Goal: Task Accomplishment & Management: Manage account settings

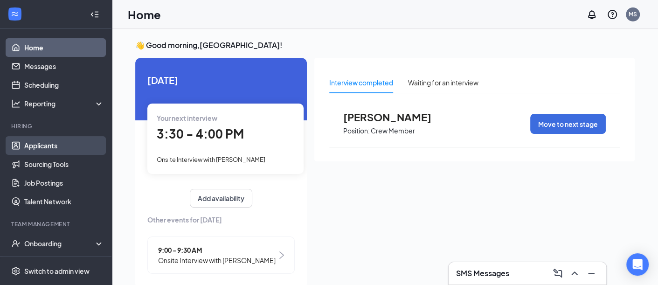
click at [38, 147] on link "Applicants" at bounding box center [64, 145] width 80 height 19
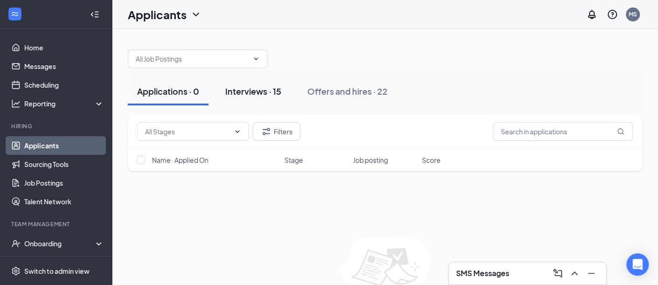
click at [262, 93] on div "Interviews · 15" at bounding box center [253, 91] width 56 height 12
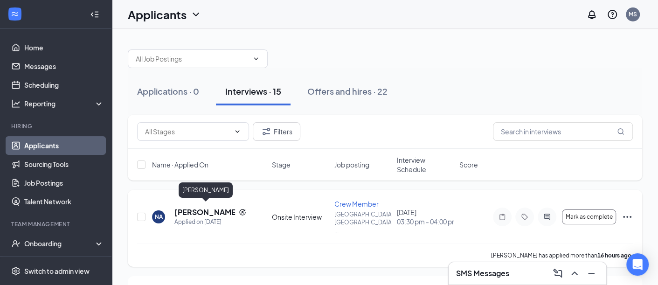
click at [220, 209] on h5 "[PERSON_NAME]" at bounding box center [205, 212] width 61 height 10
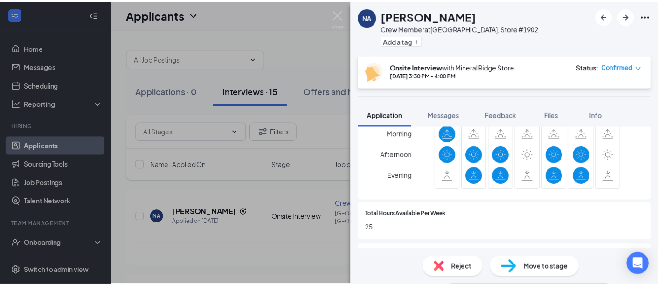
scroll to position [350, 0]
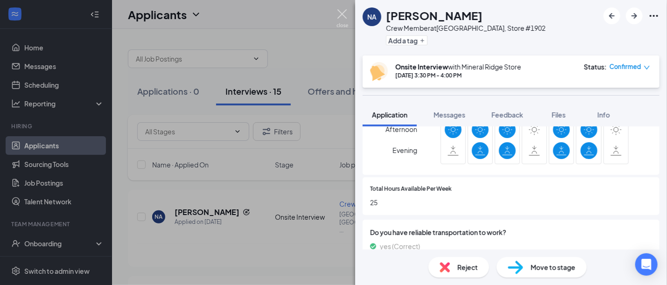
click at [344, 13] on img at bounding box center [342, 18] width 12 height 18
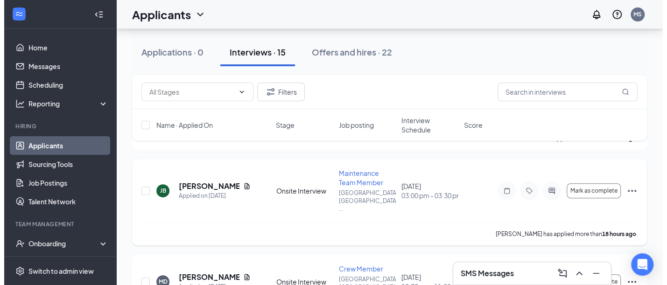
scroll to position [175, 0]
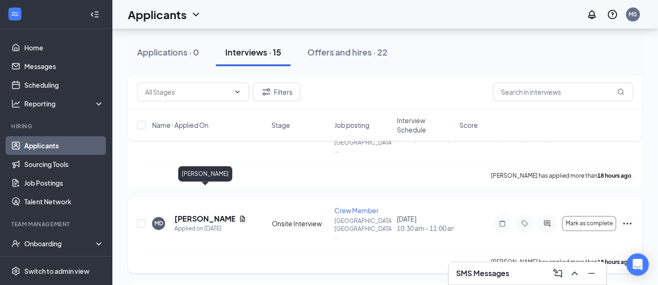
click at [217, 214] on h5 "[PERSON_NAME]" at bounding box center [205, 219] width 61 height 10
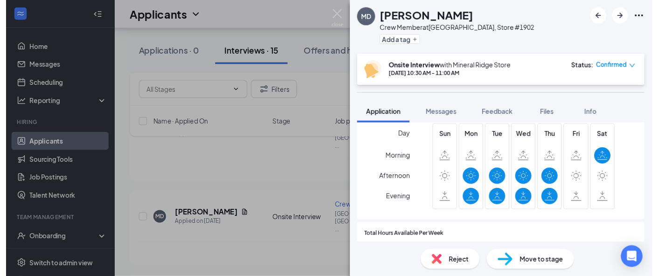
scroll to position [292, 0]
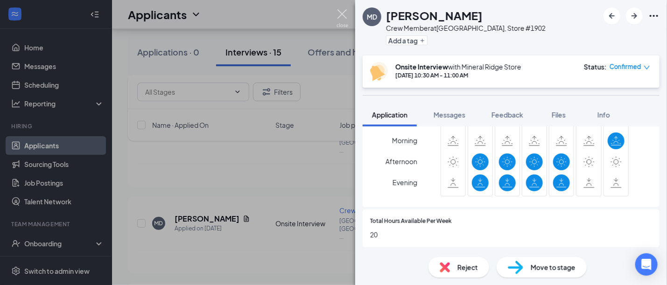
click at [341, 15] on img at bounding box center [342, 18] width 12 height 18
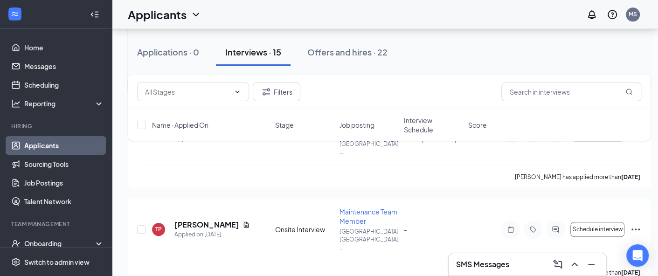
scroll to position [642, 0]
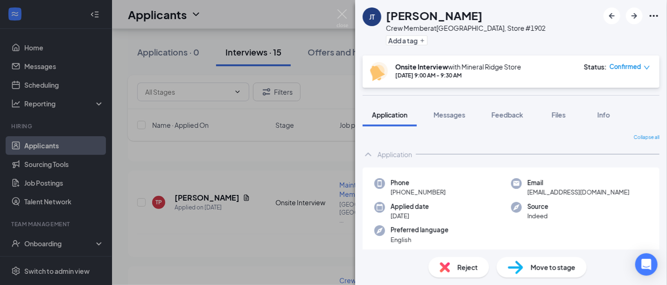
click at [470, 272] on span "Reject" at bounding box center [467, 267] width 21 height 10
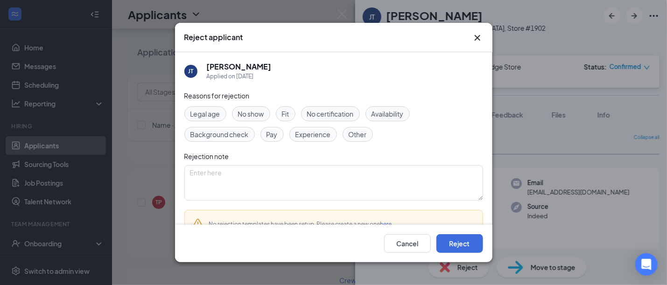
click at [257, 113] on span "No show" at bounding box center [251, 114] width 26 height 10
click at [453, 243] on button "Reject" at bounding box center [459, 243] width 47 height 19
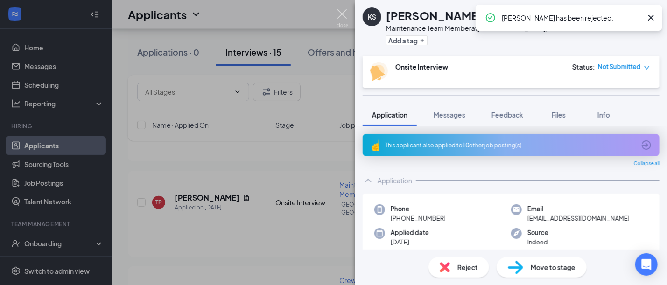
click at [344, 14] on img at bounding box center [342, 18] width 12 height 18
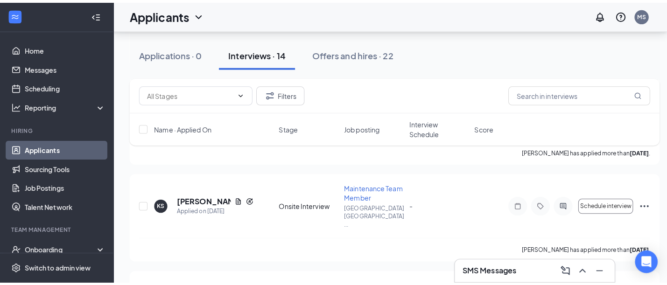
scroll to position [758, 0]
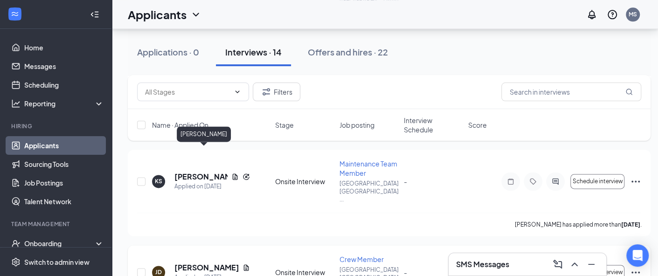
click at [210, 263] on h5 "[PERSON_NAME]" at bounding box center [207, 268] width 64 height 10
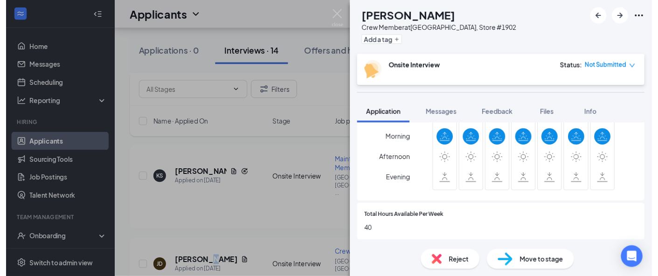
scroll to position [350, 0]
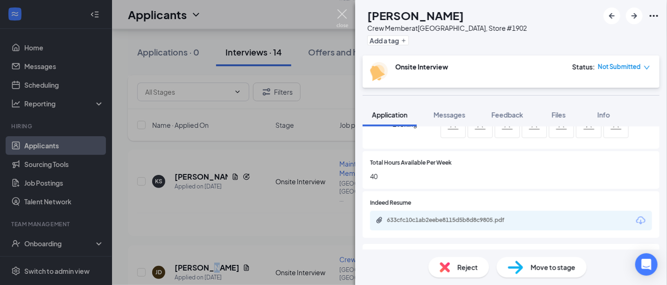
click at [342, 12] on img at bounding box center [342, 18] width 12 height 18
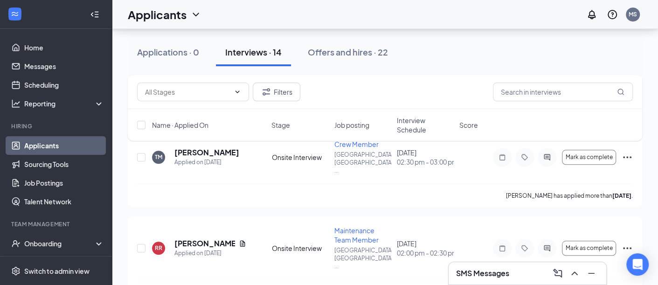
scroll to position [525, 0]
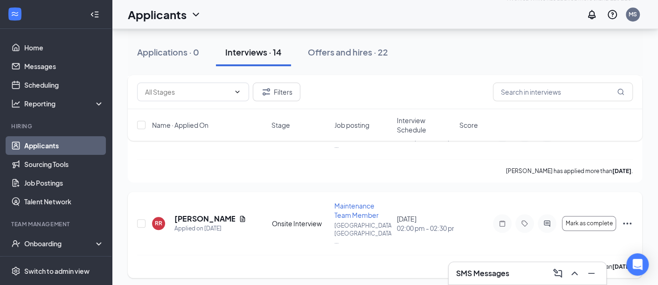
click at [412, 255] on div "[PERSON_NAME] has applied more than [DATE] ." at bounding box center [385, 266] width 496 height 23
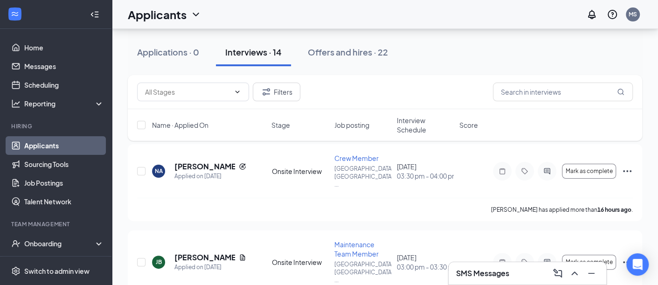
scroll to position [0, 0]
